Goal: Check status: Check status

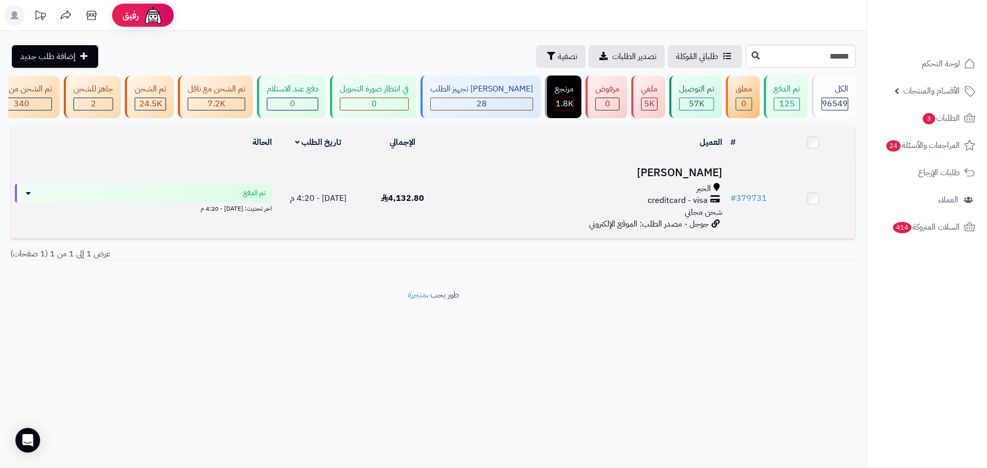
click at [583, 205] on div "creditcard - visa" at bounding box center [585, 201] width 273 height 12
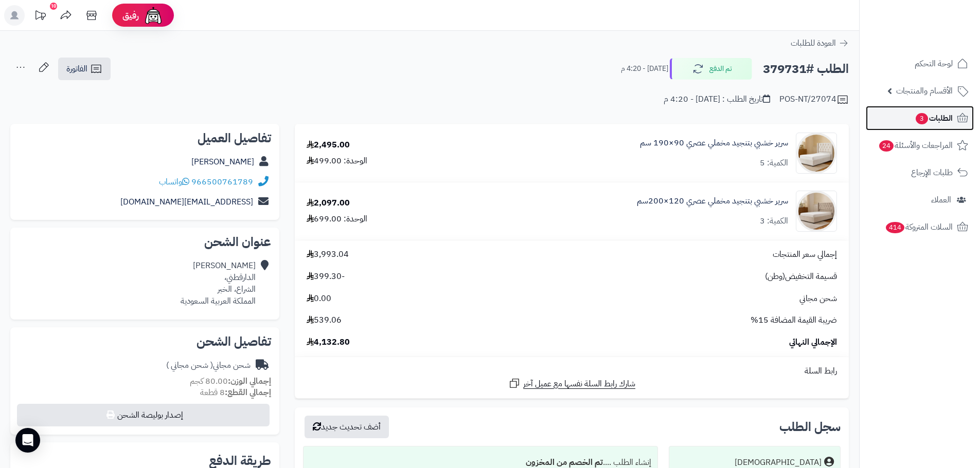
click at [880, 112] on link "الطلبات 3" at bounding box center [919, 118] width 108 height 25
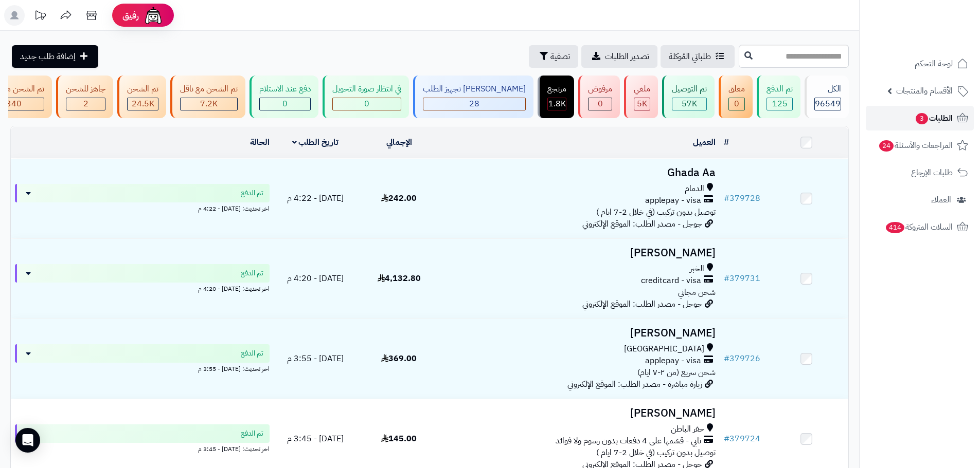
click at [930, 113] on span "الطلبات 3" at bounding box center [933, 118] width 38 height 14
